Goal: Transaction & Acquisition: Purchase product/service

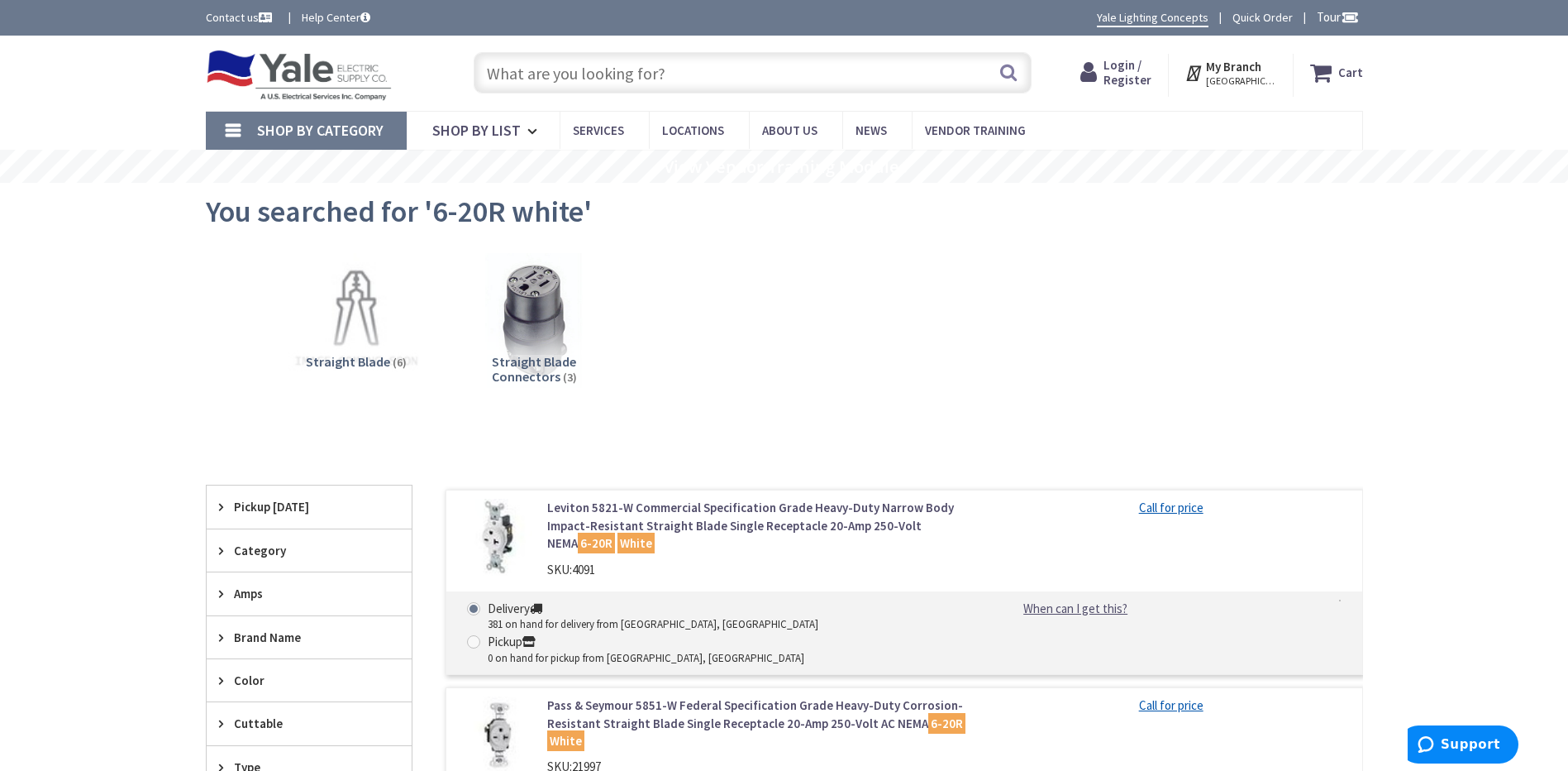
paste input "250v 20a duplex receptacle 6-20R"
type input "250v 20a duplex receptacle 6-20R"
click at [1009, 79] on button "Search" at bounding box center [1008, 72] width 21 height 37
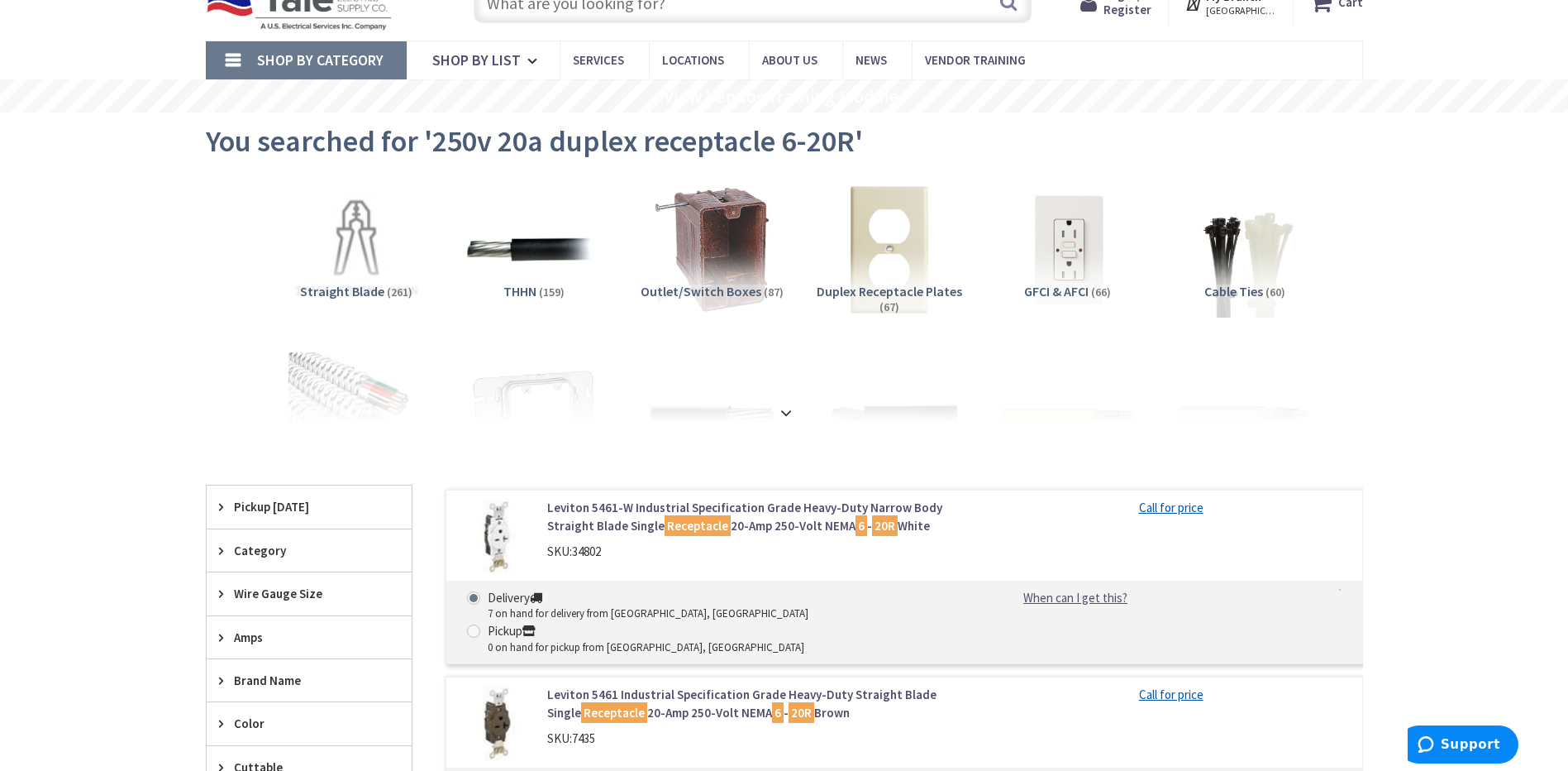
scroll to position [165, 0]
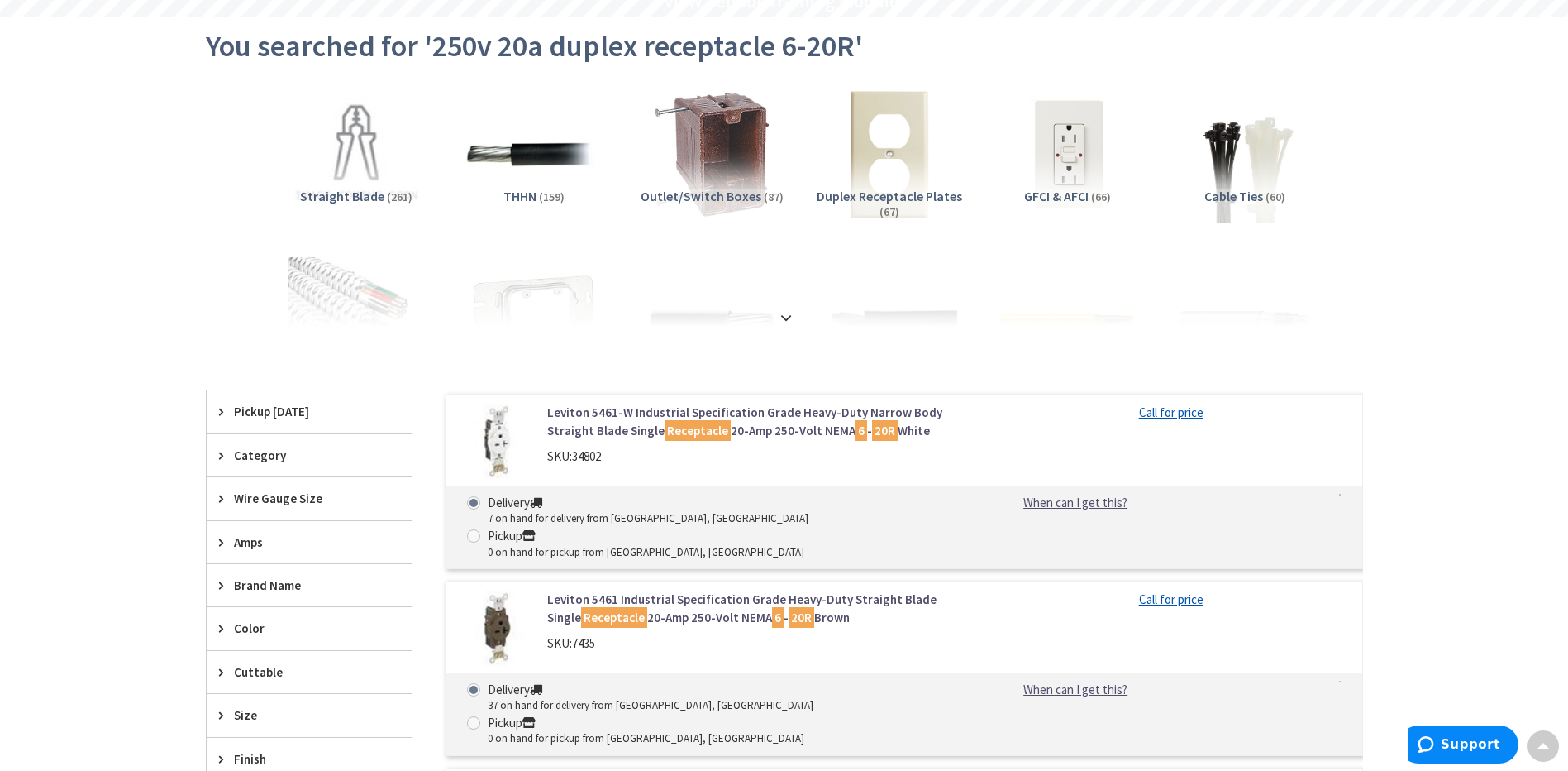
click at [814, 424] on link "Leviton 5461-W Industrial Specification Grade Heavy-Duty Narrow Body Straight B…" at bounding box center [758, 422] width 421 height 36
